Goal: Task Accomplishment & Management: Complete application form

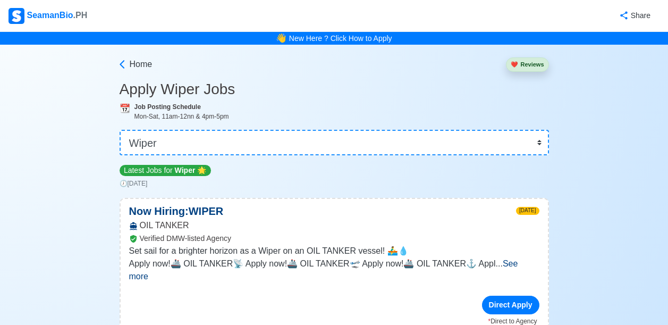
select select "Wiper"
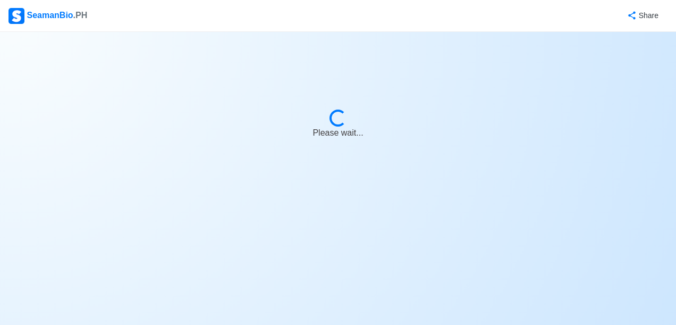
select select "Wiper"
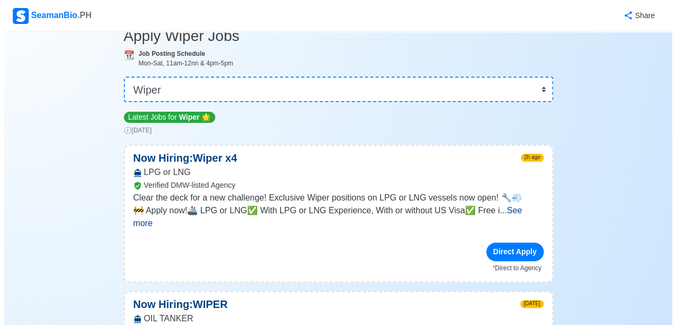
scroll to position [106, 0]
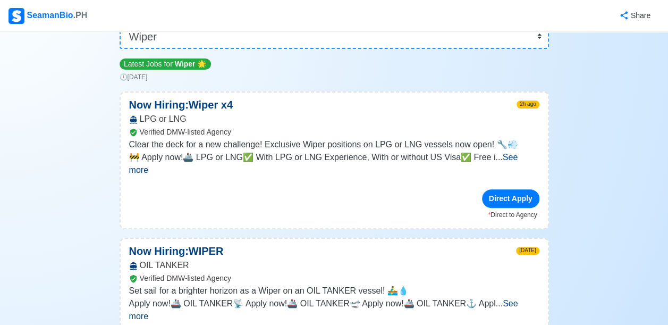
click at [515, 157] on span "See more" at bounding box center [323, 164] width 389 height 22
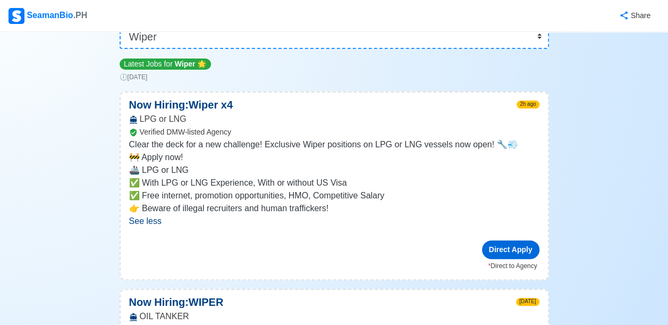
click at [503, 248] on div "Direct Apply" at bounding box center [510, 249] width 57 height 19
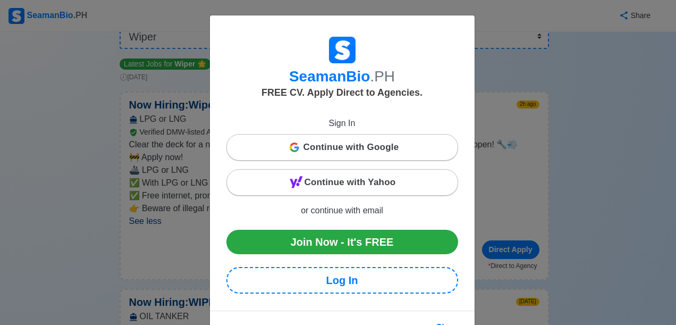
click at [560, 132] on div "SeamanBio .PH FREE CV. Apply Direct to Agencies. Sign In Continue with Google C…" at bounding box center [338, 162] width 676 height 325
click at [549, 139] on div "SeamanBio .PH FREE CV. Apply Direct to Agencies. Sign In Continue with Google C…" at bounding box center [338, 162] width 676 height 325
click at [350, 145] on span "Continue with Google" at bounding box center [352, 147] width 96 height 21
